Goal: Task Accomplishment & Management: Manage account settings

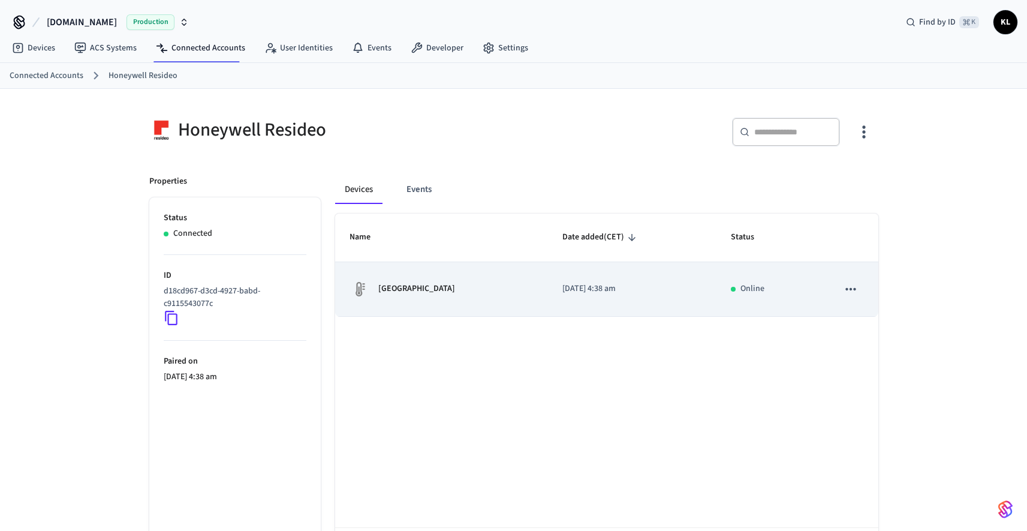
click at [444, 311] on td "[GEOGRAPHIC_DATA]" at bounding box center [441, 289] width 213 height 55
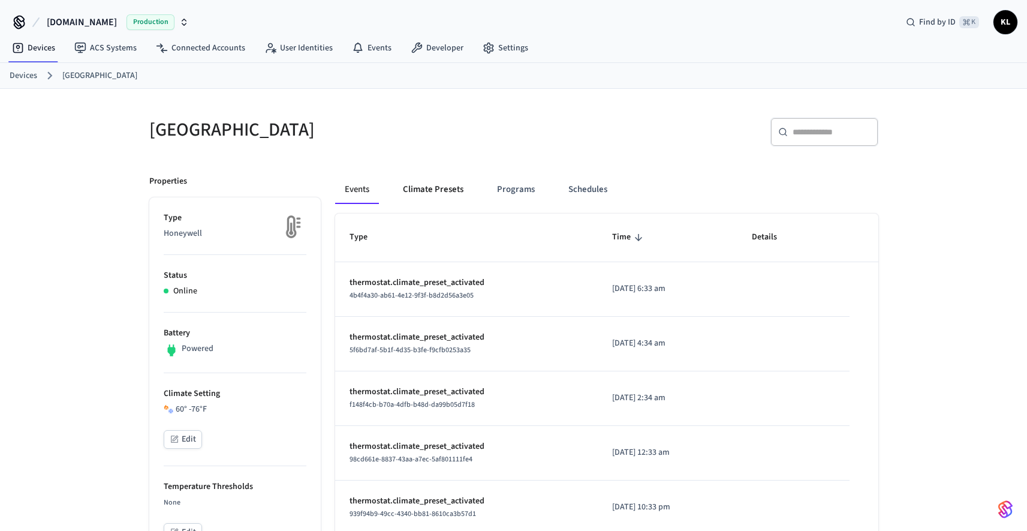
click at [431, 193] on button "Climate Presets" at bounding box center [433, 189] width 80 height 29
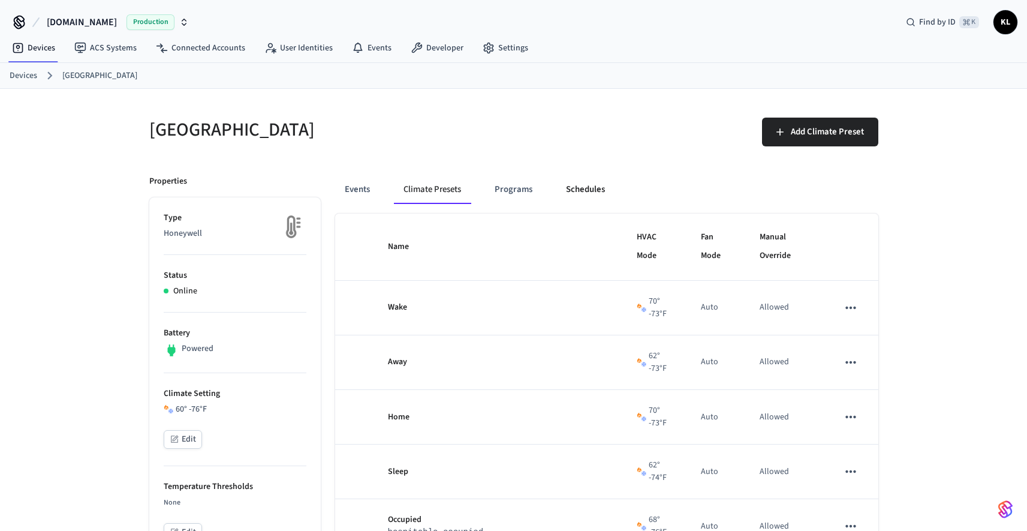
click at [588, 201] on button "Schedules" at bounding box center [585, 189] width 58 height 29
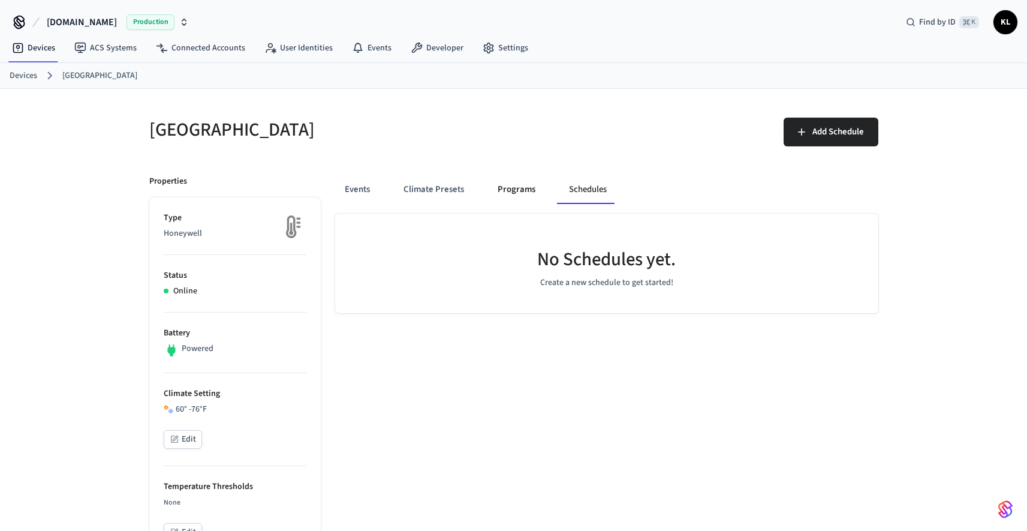
click at [511, 194] on button "Programs" at bounding box center [516, 189] width 57 height 29
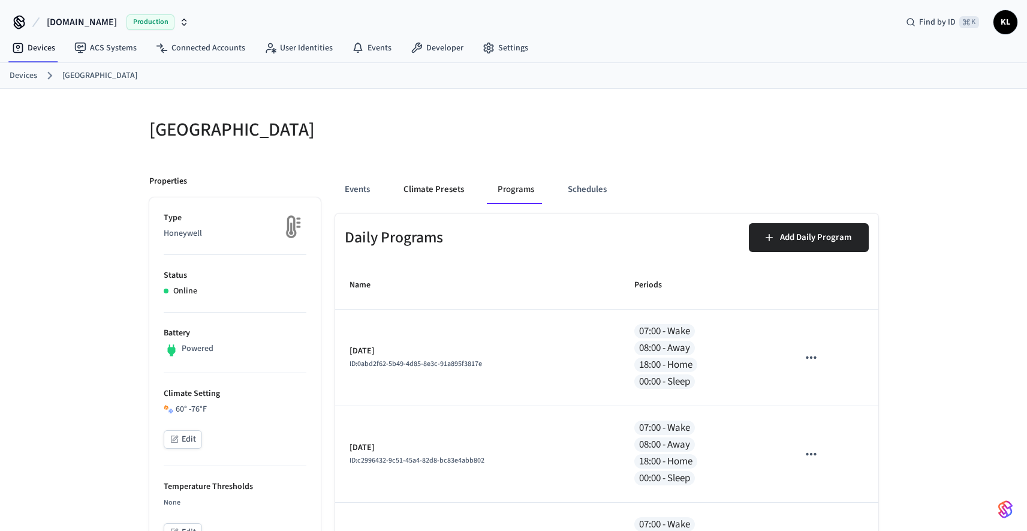
click at [442, 199] on button "Climate Presets" at bounding box center [434, 189] width 80 height 29
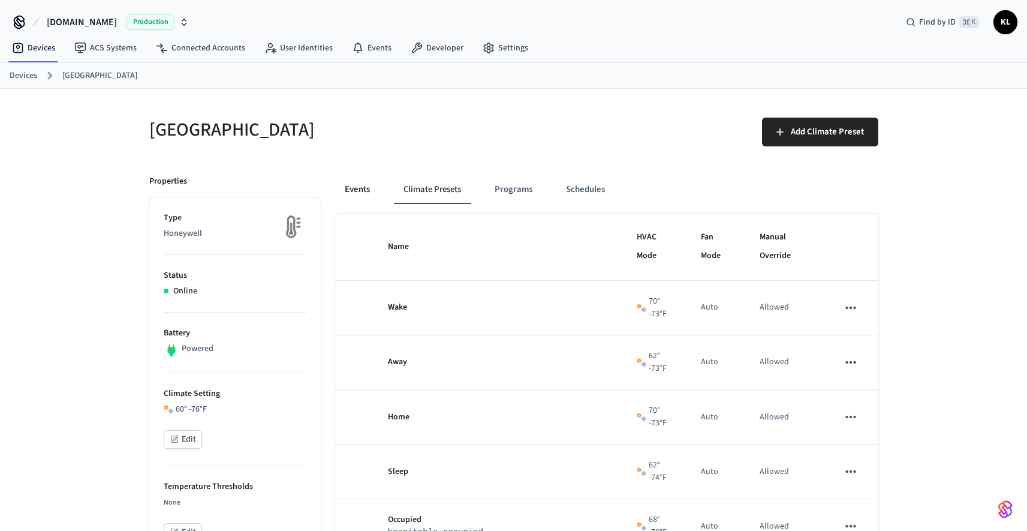
click at [370, 189] on button "Events" at bounding box center [357, 189] width 44 height 29
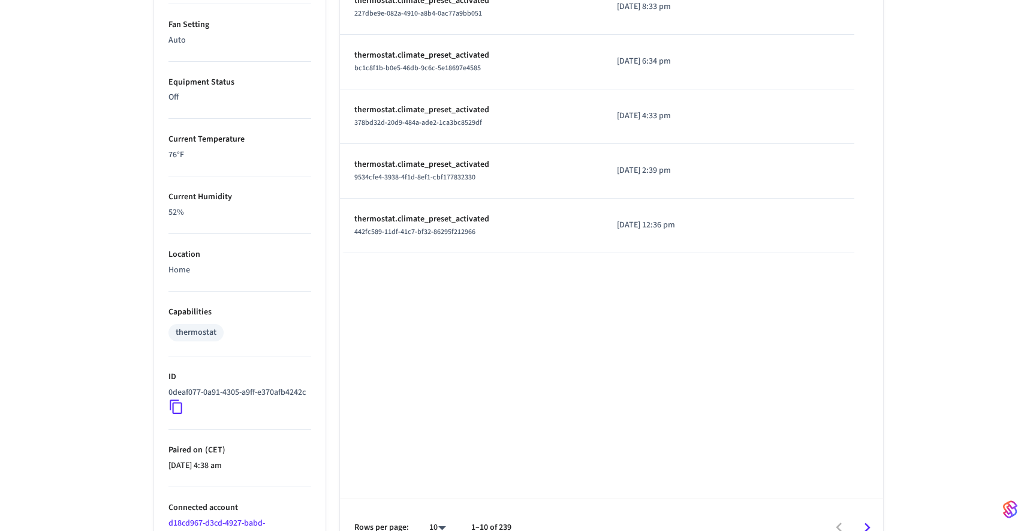
scroll to position [593, 0]
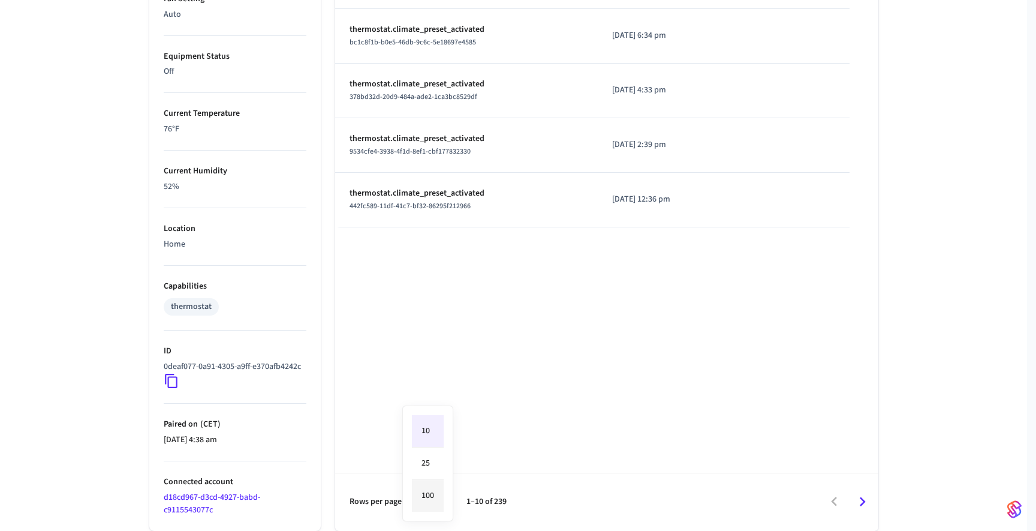
click at [439, 495] on li "100" at bounding box center [428, 496] width 32 height 32
type input "***"
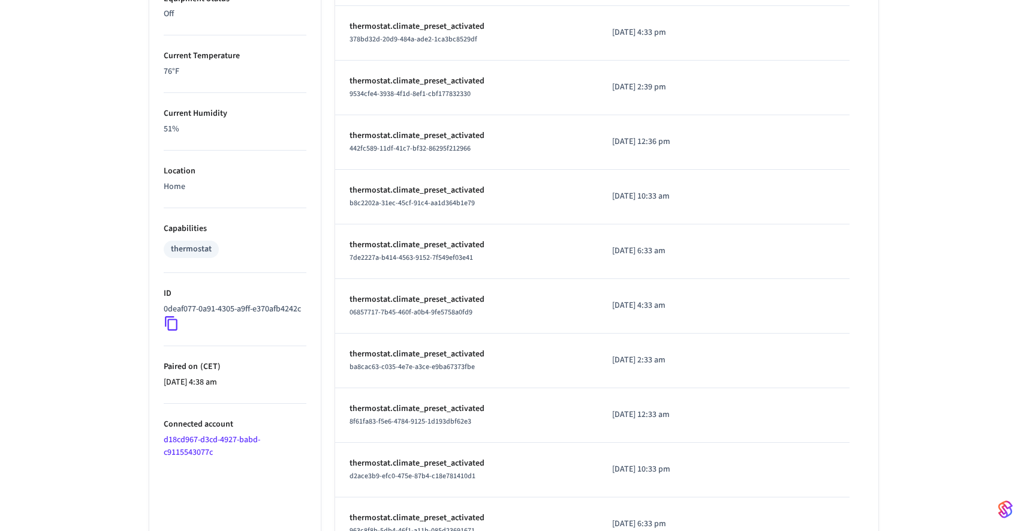
scroll to position [0, 0]
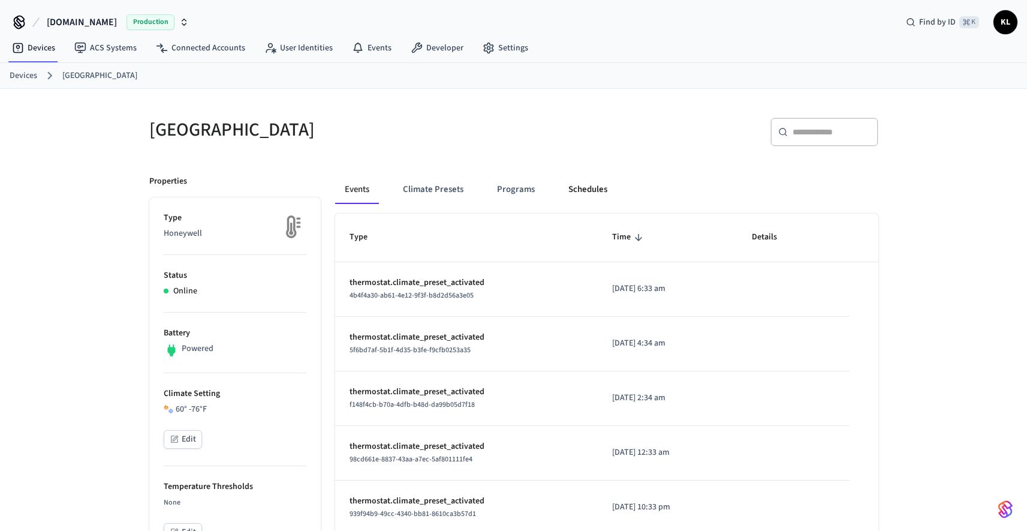
click at [568, 176] on button "Schedules" at bounding box center [588, 189] width 58 height 29
click at [598, 215] on th "Time" at bounding box center [668, 237] width 140 height 48
click at [581, 204] on div "Events Climate Presets Programs Schedules" at bounding box center [606, 194] width 543 height 38
click at [580, 197] on button "Schedules" at bounding box center [588, 189] width 58 height 29
click at [572, 189] on button "Schedules" at bounding box center [588, 189] width 58 height 29
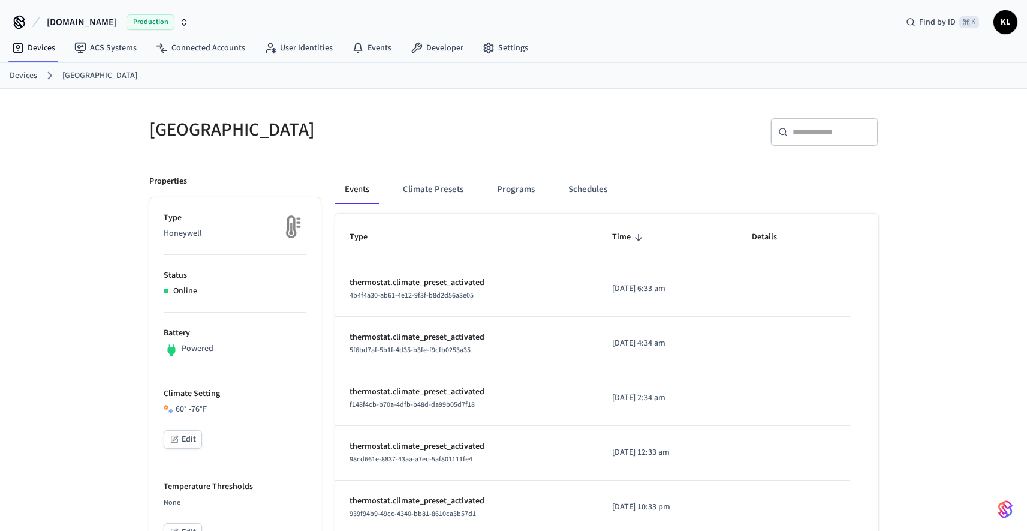
click at [563, 185] on button "Schedules" at bounding box center [588, 189] width 58 height 29
click at [612, 184] on button "Schedules" at bounding box center [588, 189] width 58 height 29
click at [577, 176] on button "Schedules" at bounding box center [588, 189] width 58 height 29
